Goal: Information Seeking & Learning: Stay updated

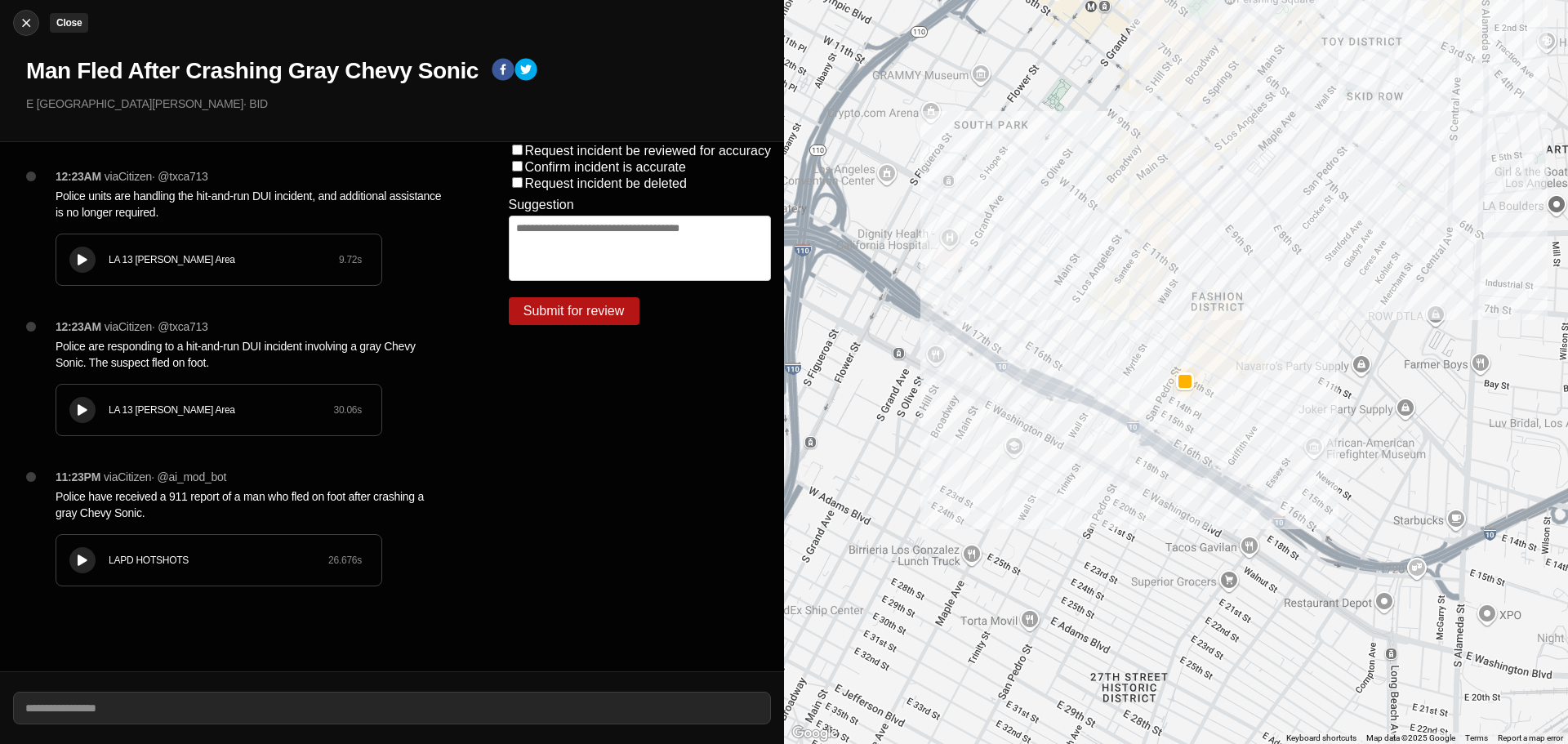
click at [30, 23] on img at bounding box center [26, 23] width 16 height 16
select select "*"
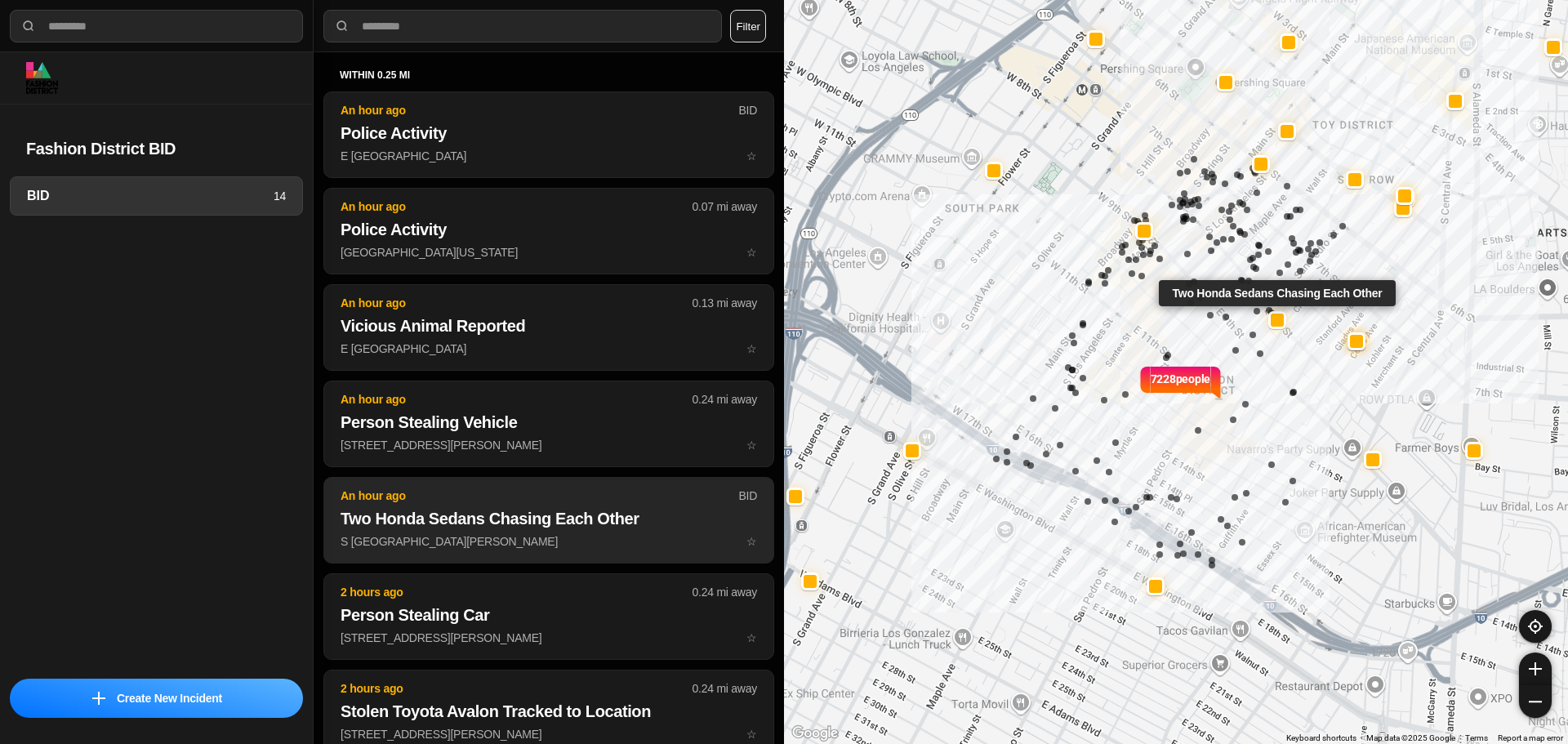
click at [557, 508] on h2 "Two Honda Sedans Chasing Each Other" at bounding box center [548, 519] width 417 height 23
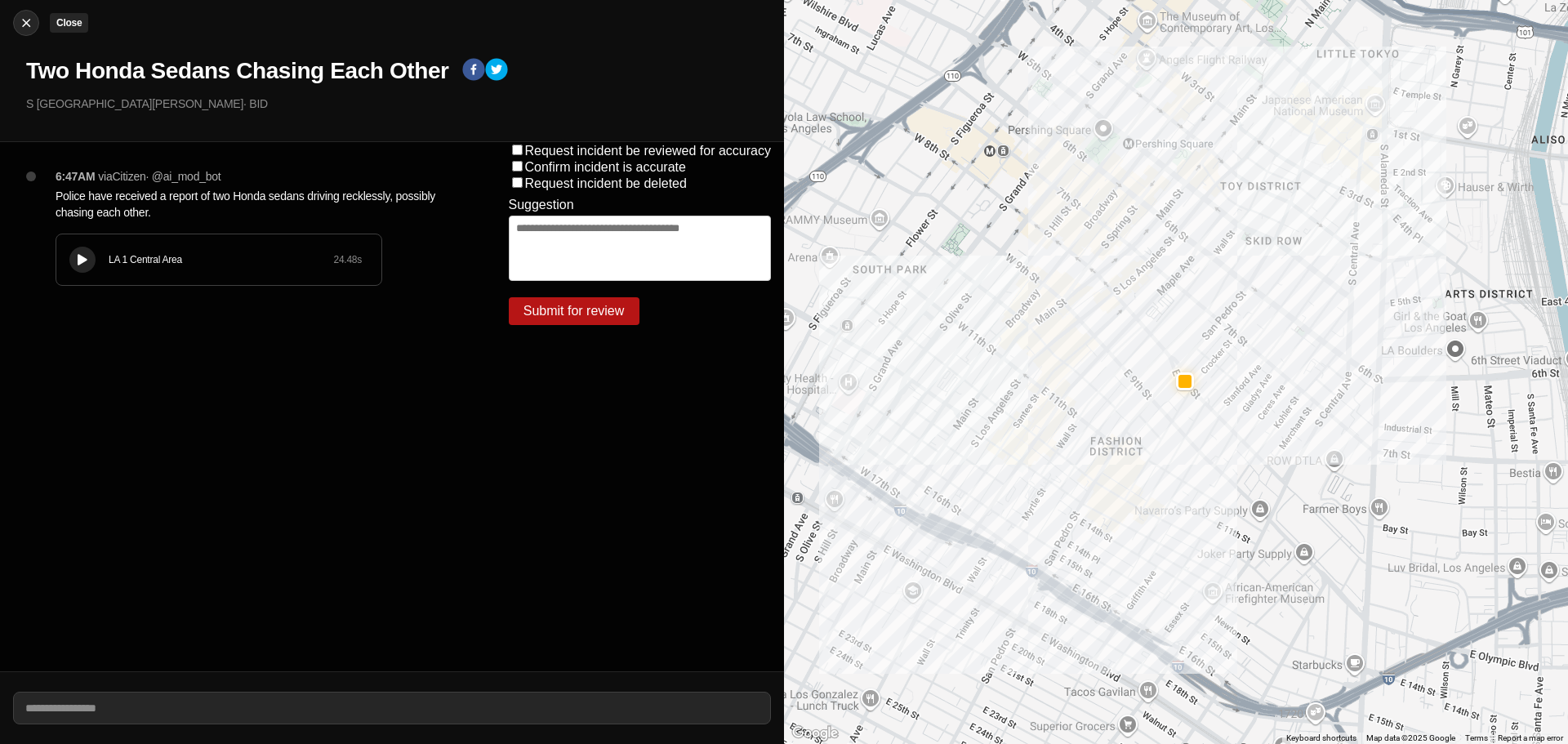
click at [33, 21] on img at bounding box center [26, 23] width 16 height 16
select select "*"
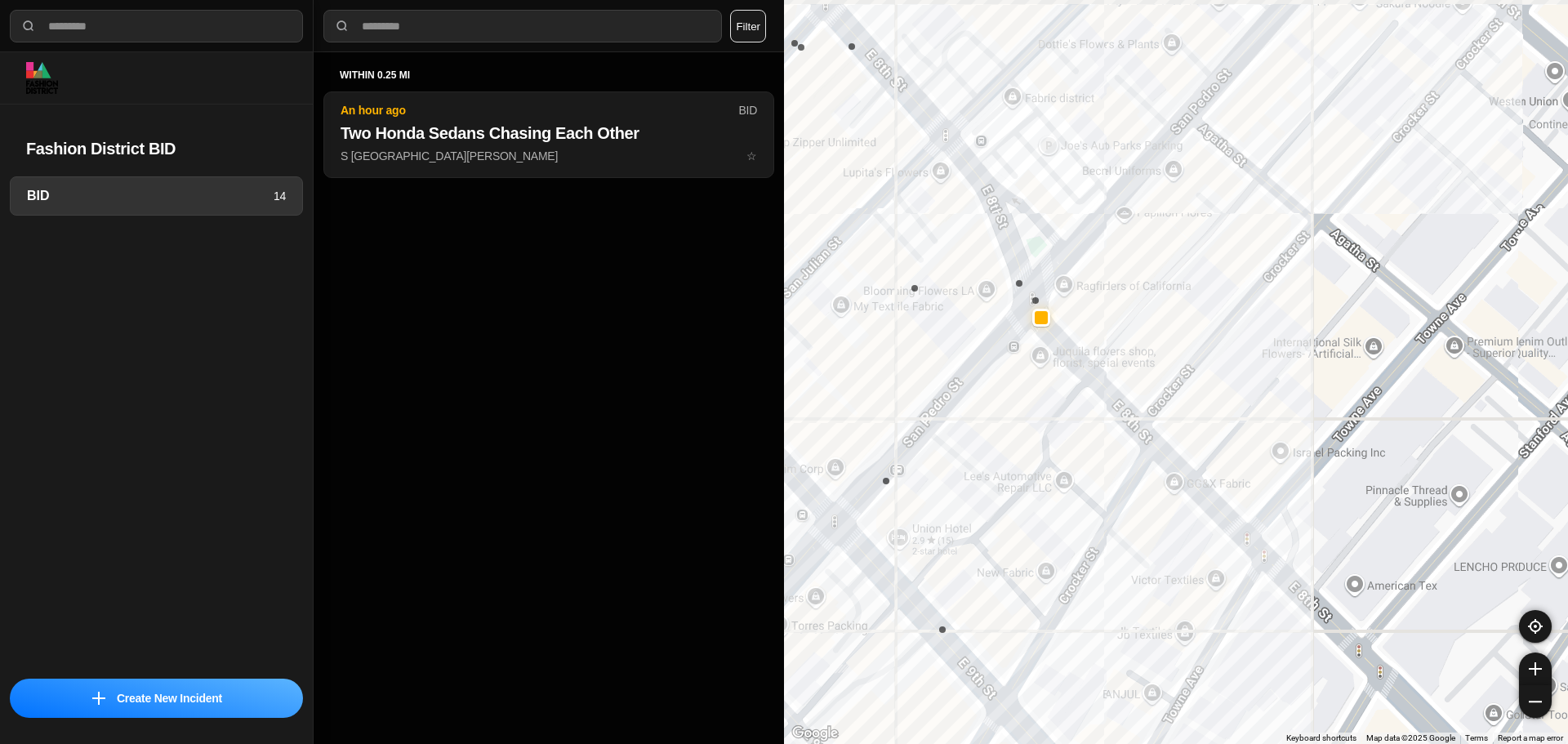
drag, startPoint x: 1033, startPoint y: 328, endPoint x: 1116, endPoint y: 370, distance: 93.0
click at [1116, 370] on div "7228 people" at bounding box center [1177, 372] width 784 height 744
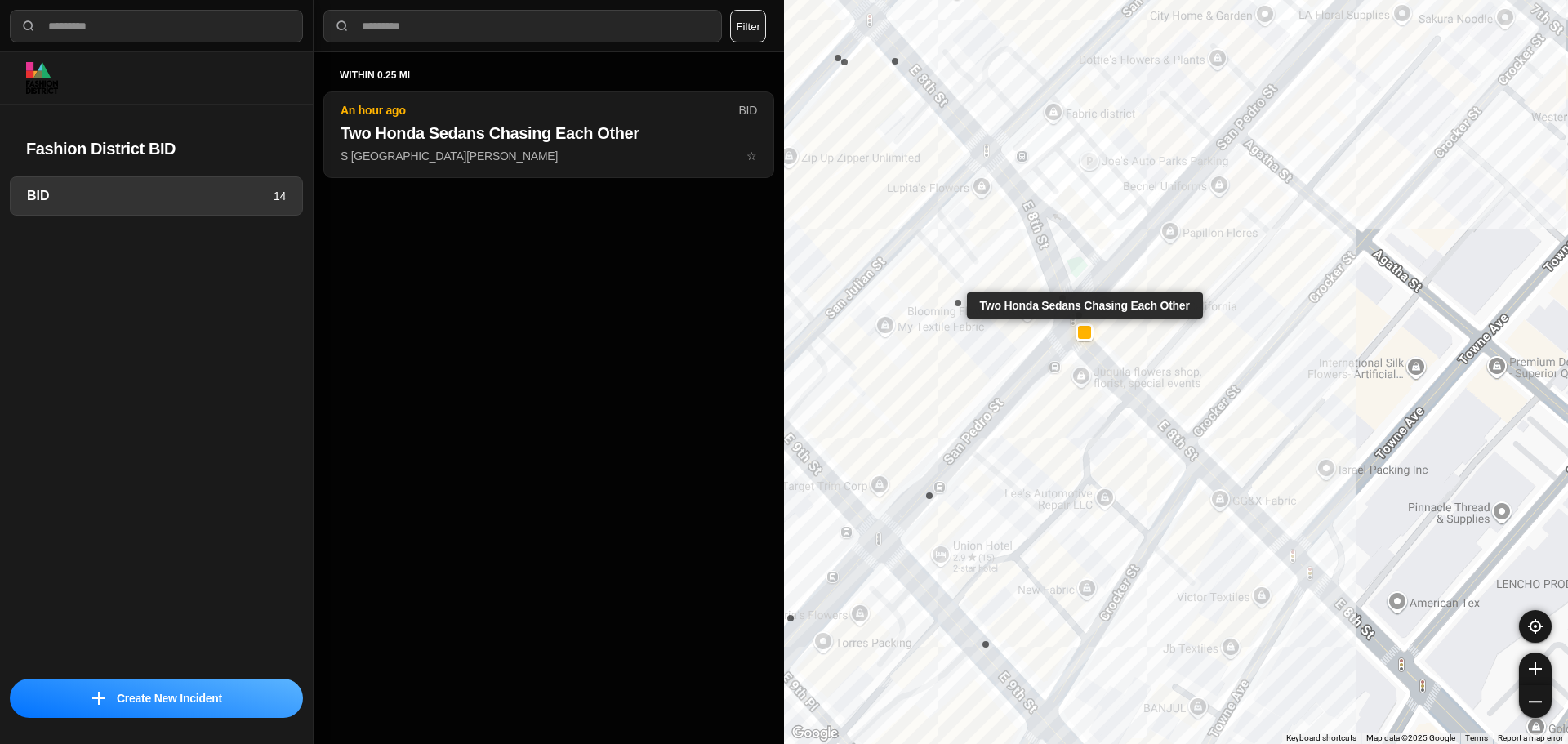
click at [1085, 338] on div at bounding box center [1085, 333] width 13 height 13
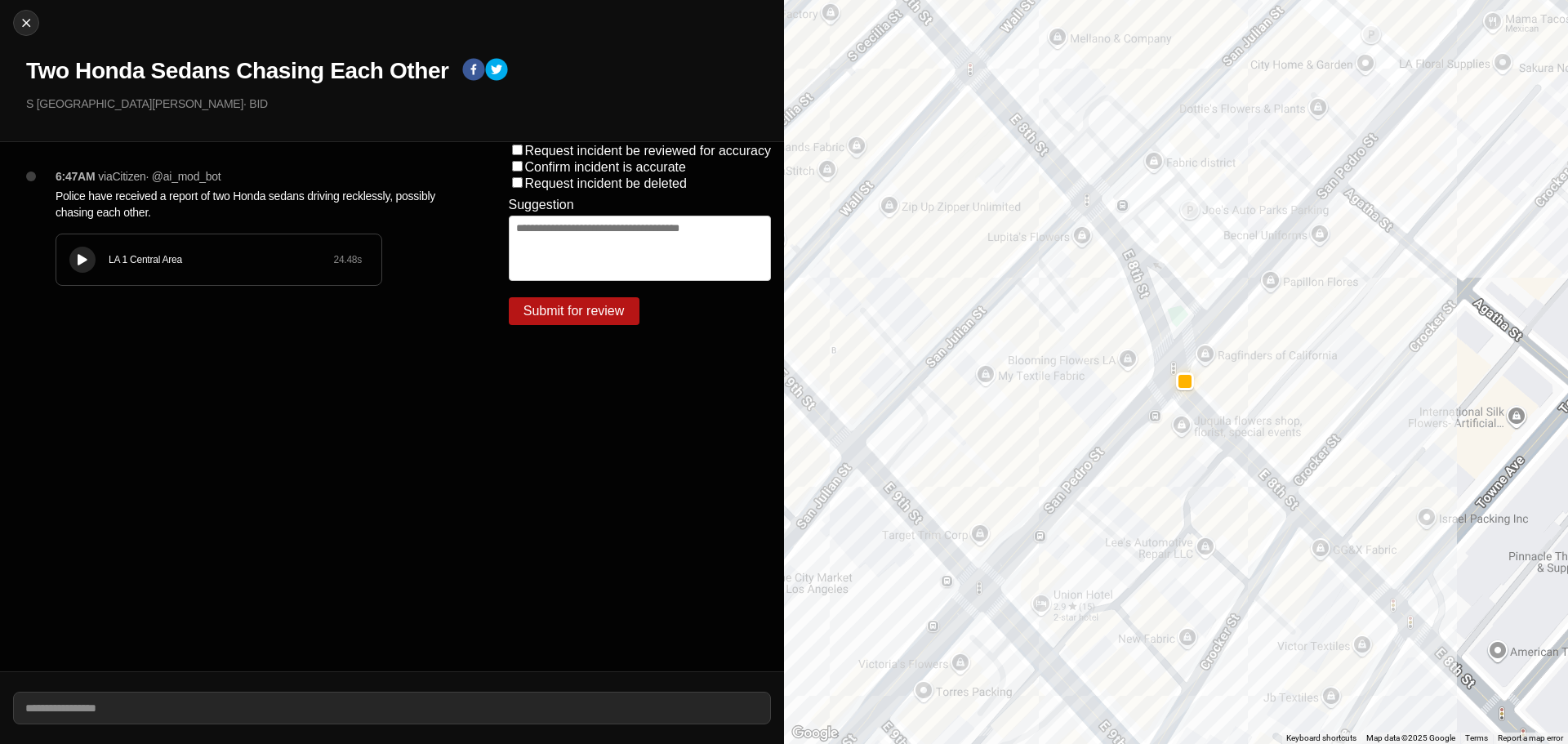
click at [94, 260] on button at bounding box center [82, 260] width 26 height 26
drag, startPoint x: 112, startPoint y: 268, endPoint x: 69, endPoint y: 333, distance: 77.9
click at [69, 333] on div "6:47AM via Citizen · @ ai_mod_bot Police have received a report of two Honda se…" at bounding box center [248, 407] width 496 height 529
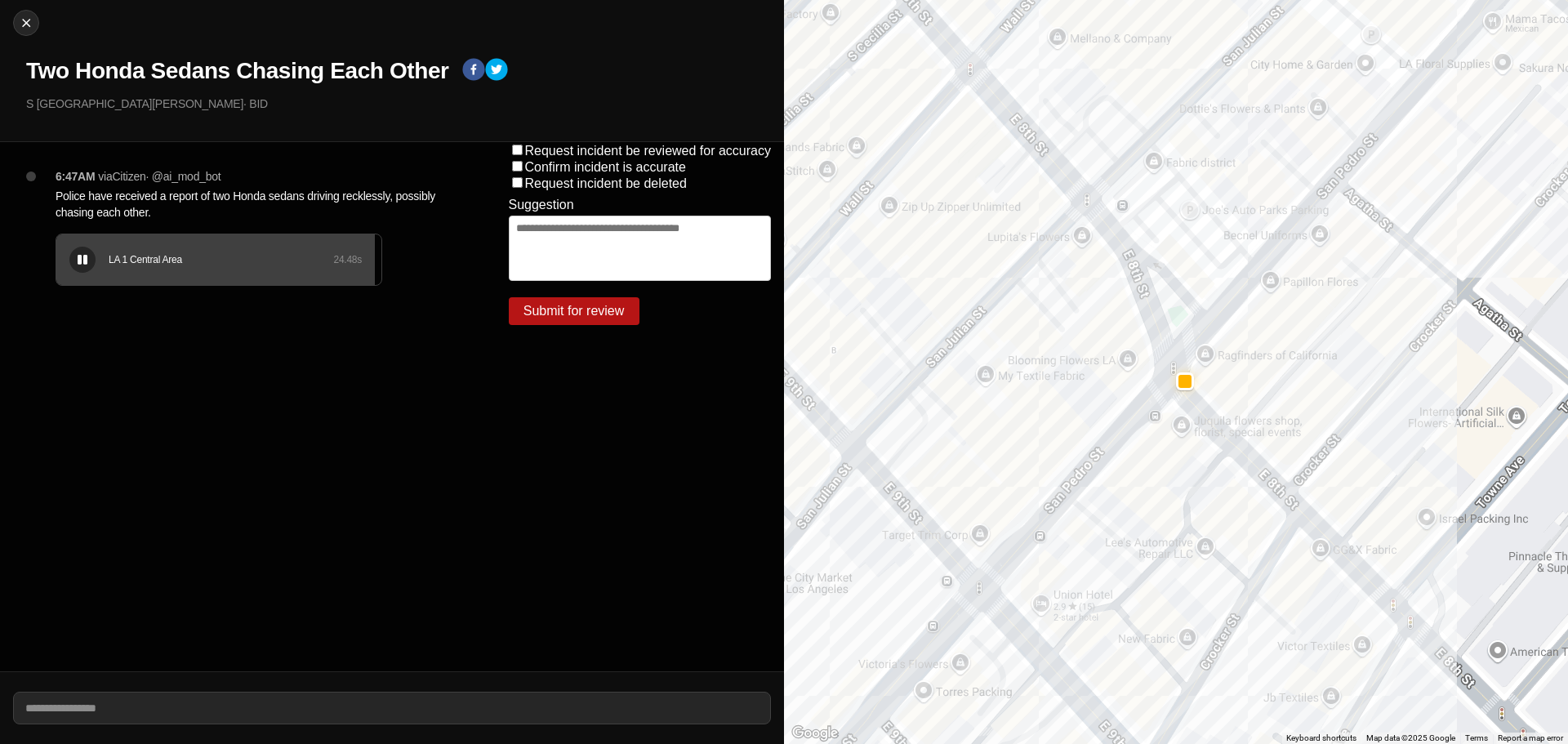
drag, startPoint x: 106, startPoint y: 285, endPoint x: 22, endPoint y: 44, distance: 255.2
click at [22, 42] on div "Close Two Honda Sedans Chasing Each Other S San Pedro St & E 8th St · BID" at bounding box center [392, 71] width 784 height 142
click at [27, 39] on div "Close Two Honda Sedans Chasing Each Other S San Pedro St & E 8th St · BID" at bounding box center [392, 71] width 784 height 142
click at [40, 23] on div "Close Two Honda Sedans Chasing Each Other S San Pedro St & E 8th St · BID" at bounding box center [392, 71] width 784 height 142
click at [34, 26] on div at bounding box center [26, 23] width 25 height 16
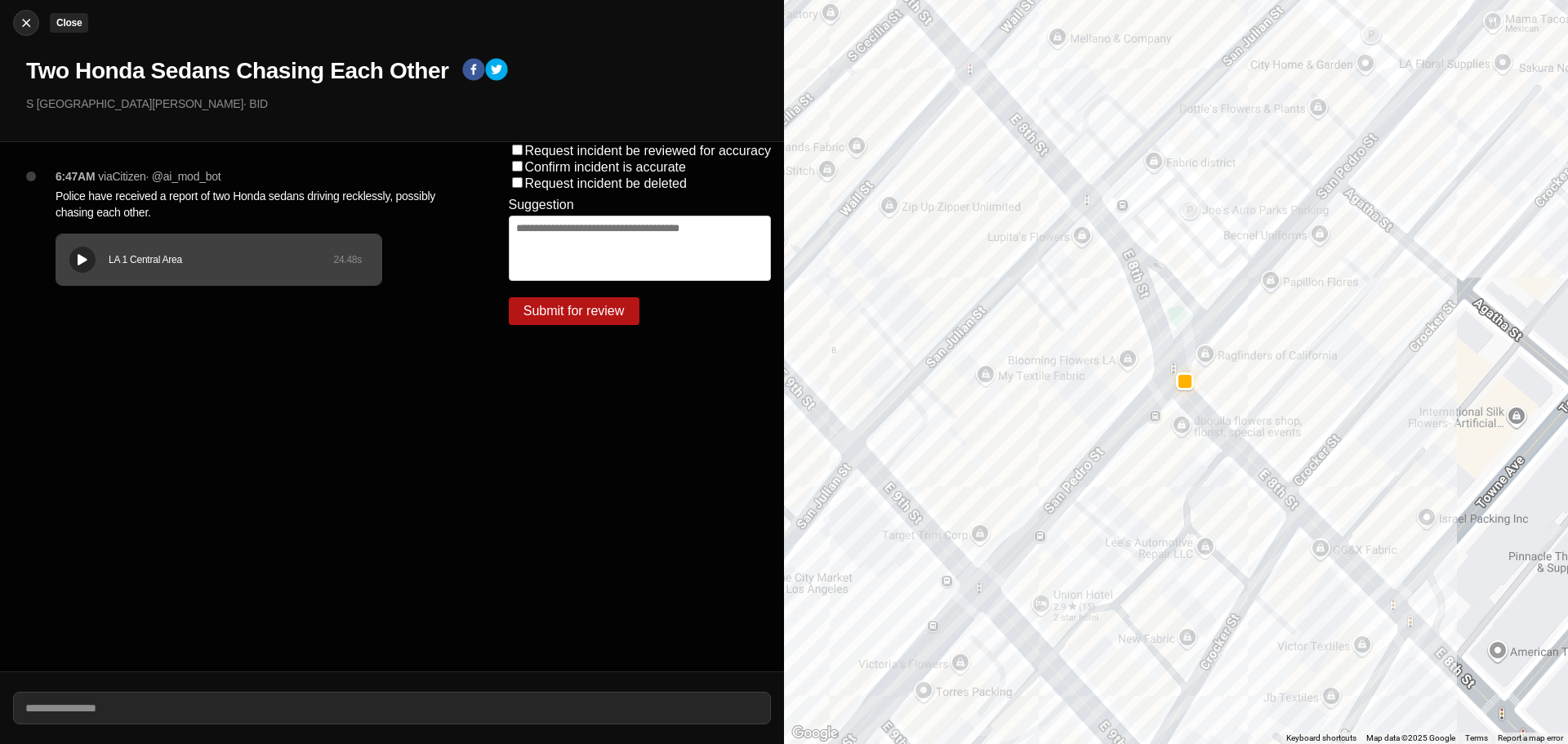
select select "*"
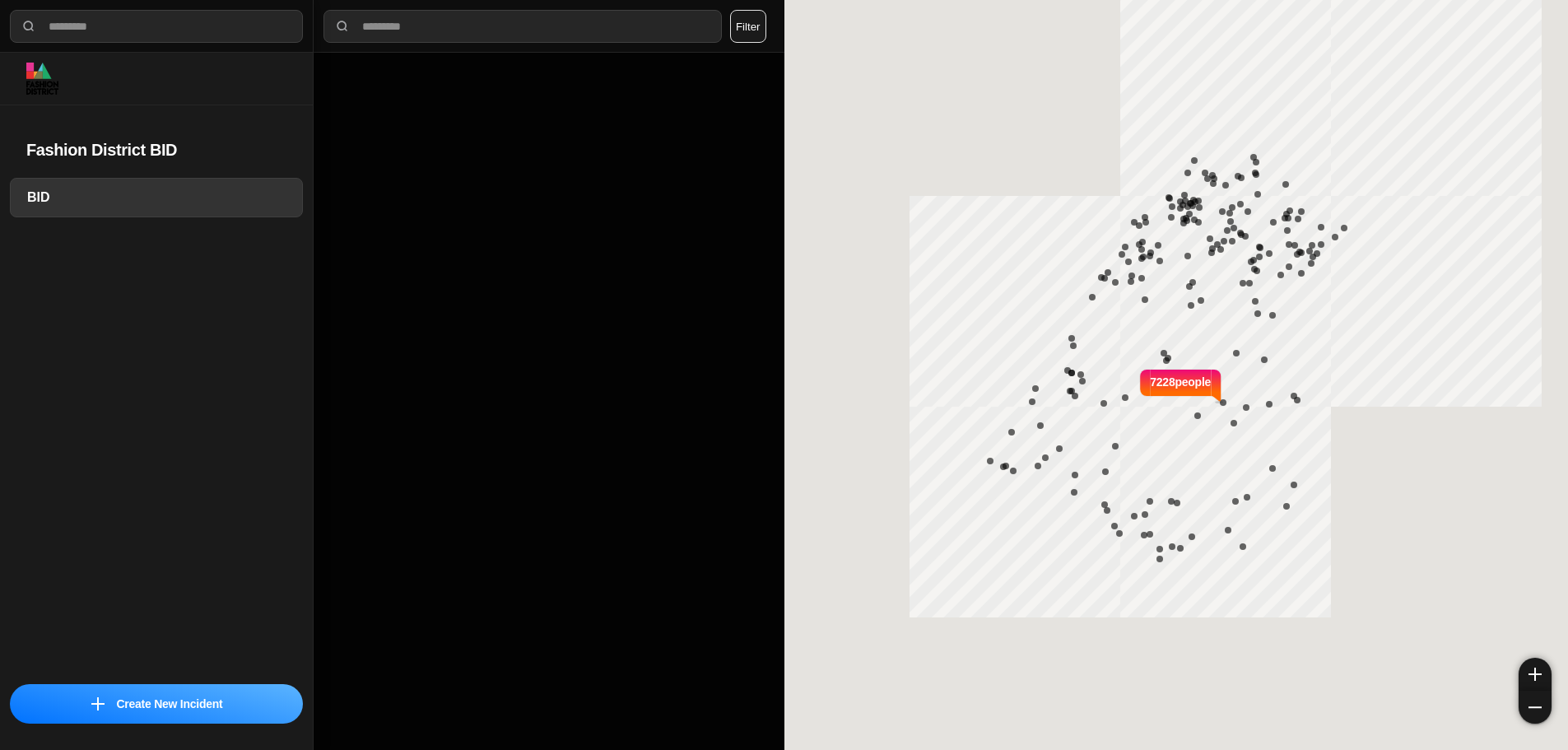
select select "*"
